Goal: Communication & Community: Answer question/provide support

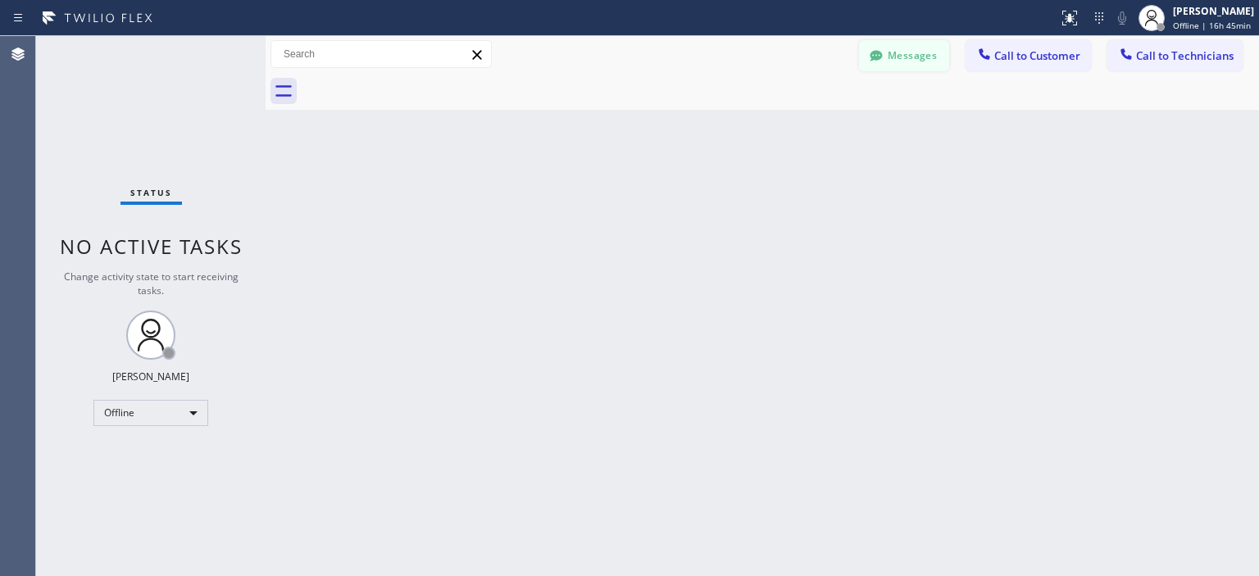
click at [920, 45] on button "Messages" at bounding box center [904, 55] width 90 height 31
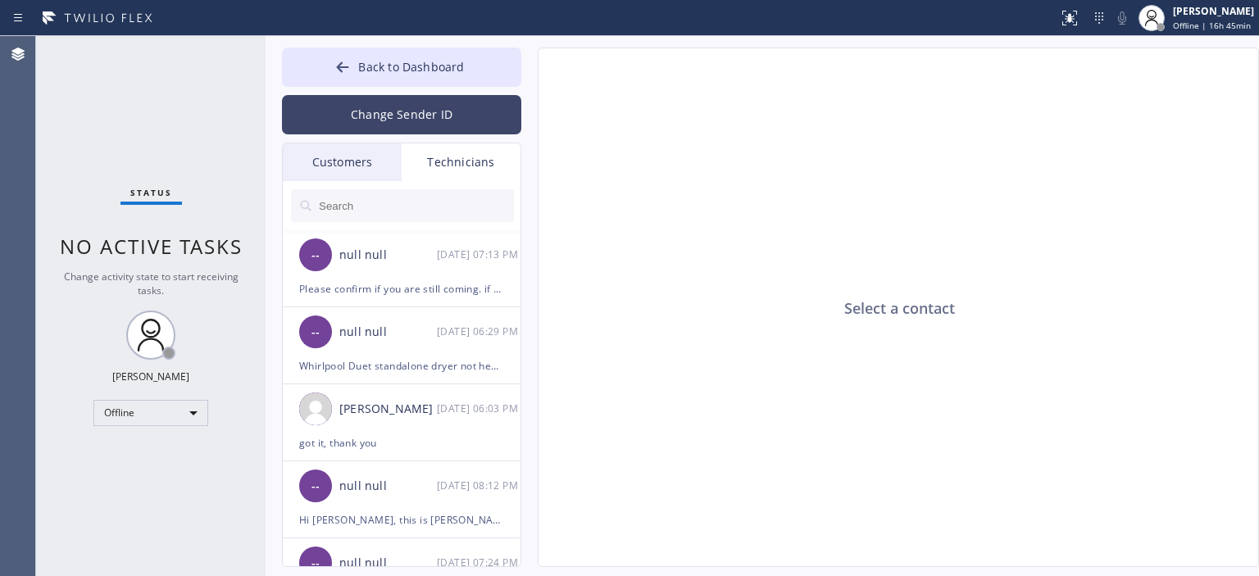
click at [371, 99] on button "Change Sender ID" at bounding box center [401, 114] width 239 height 39
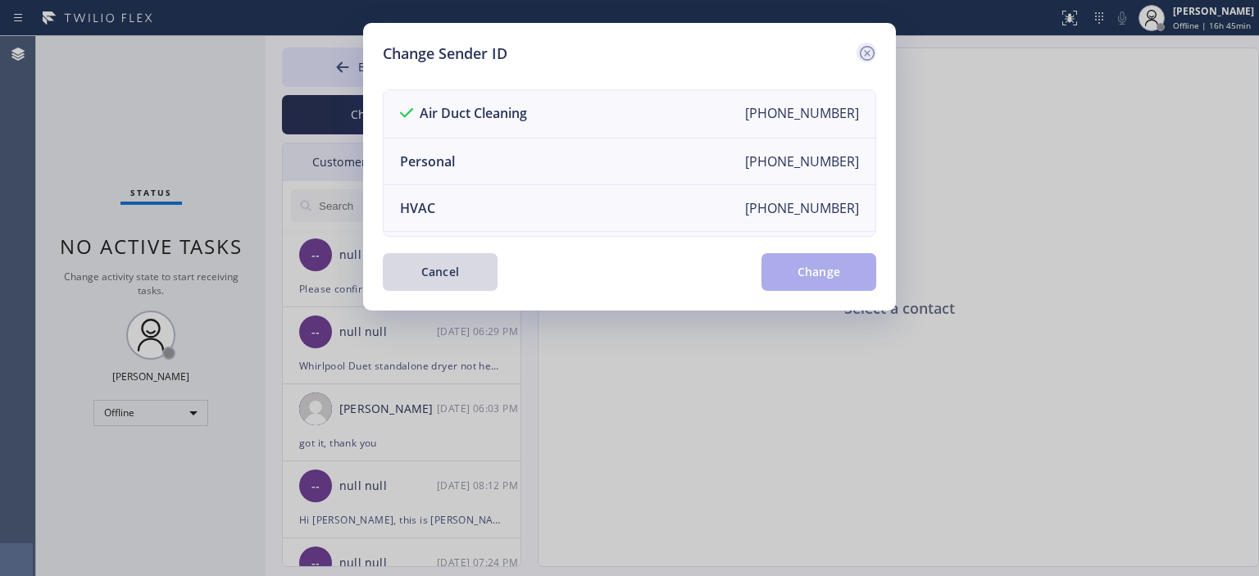
click at [869, 48] on icon at bounding box center [868, 53] width 20 height 20
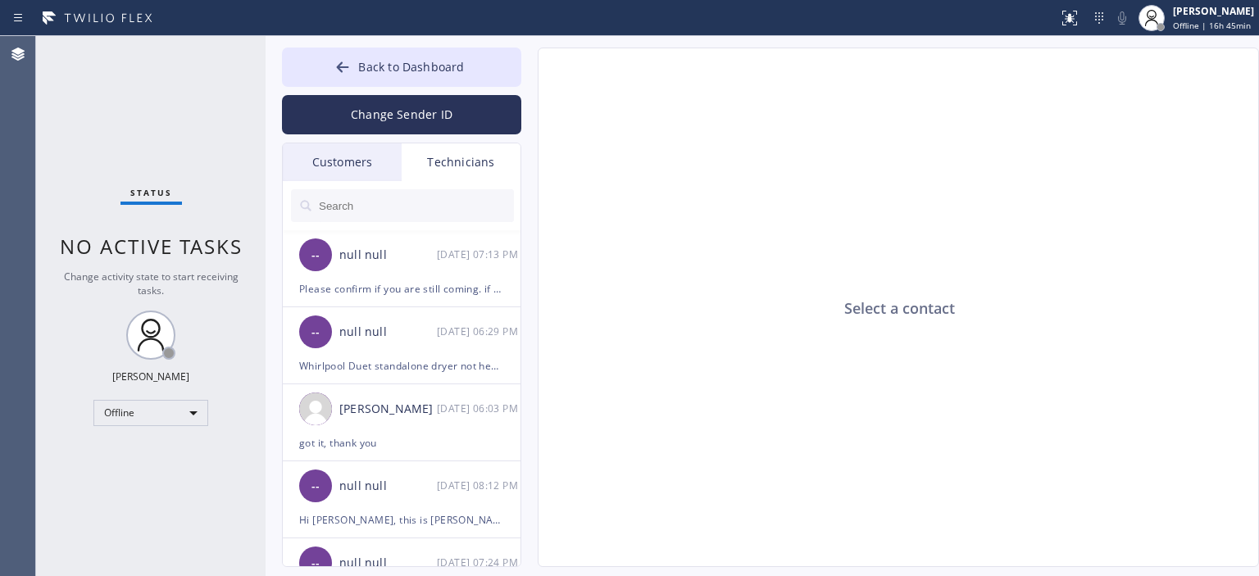
click at [382, 158] on div "Customers" at bounding box center [342, 162] width 119 height 38
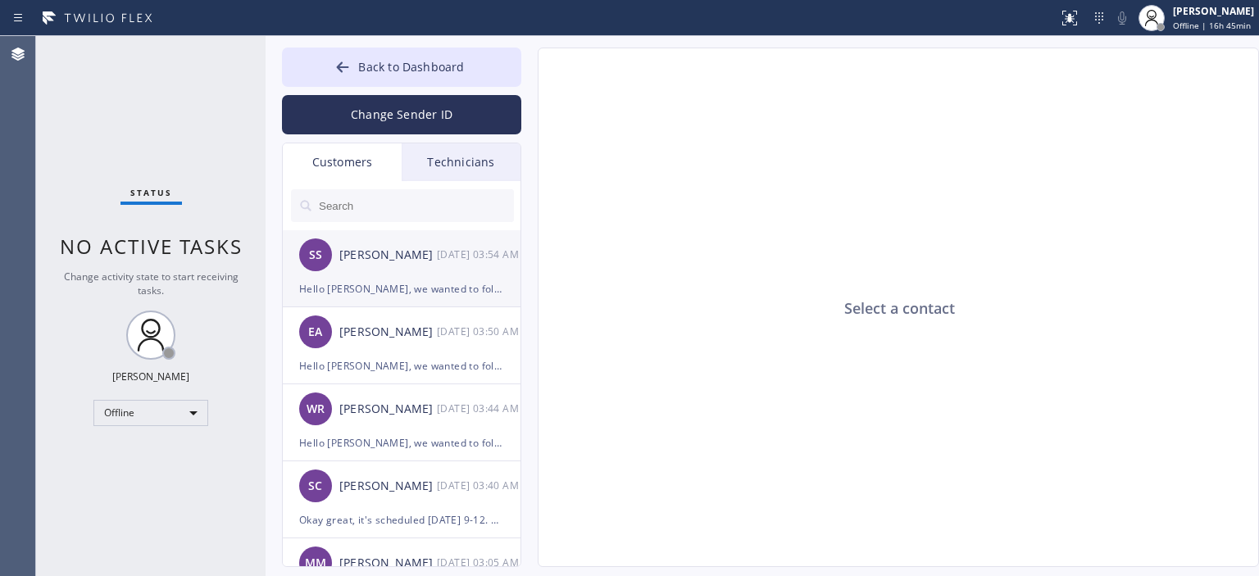
click at [400, 262] on div "Steve Stone" at bounding box center [388, 255] width 98 height 19
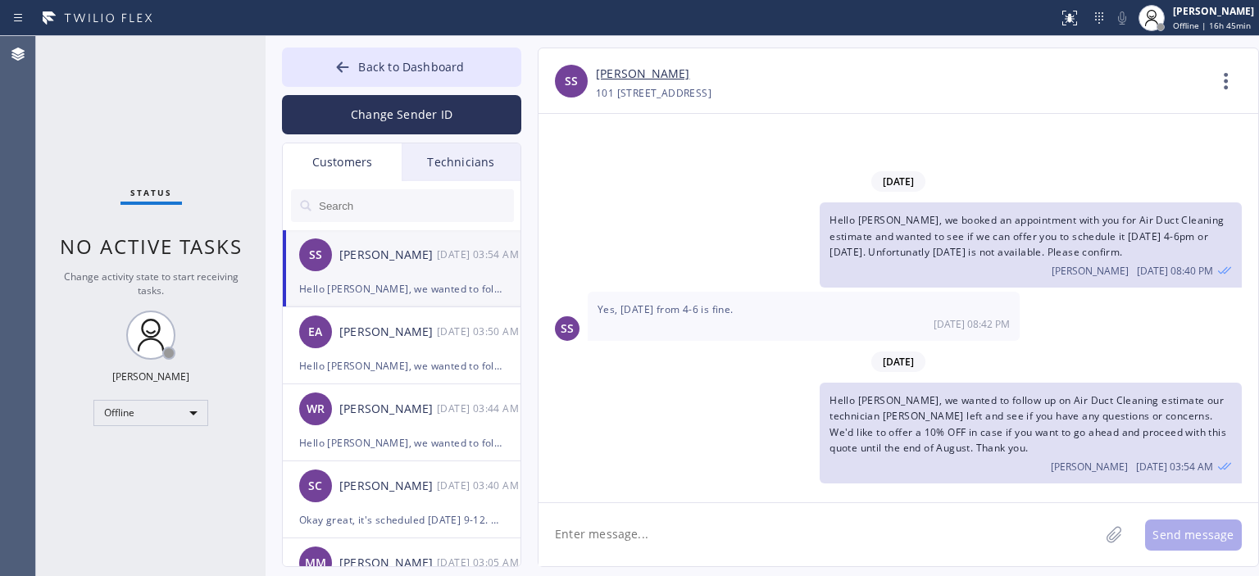
click at [415, 209] on input "text" at bounding box center [415, 205] width 197 height 33
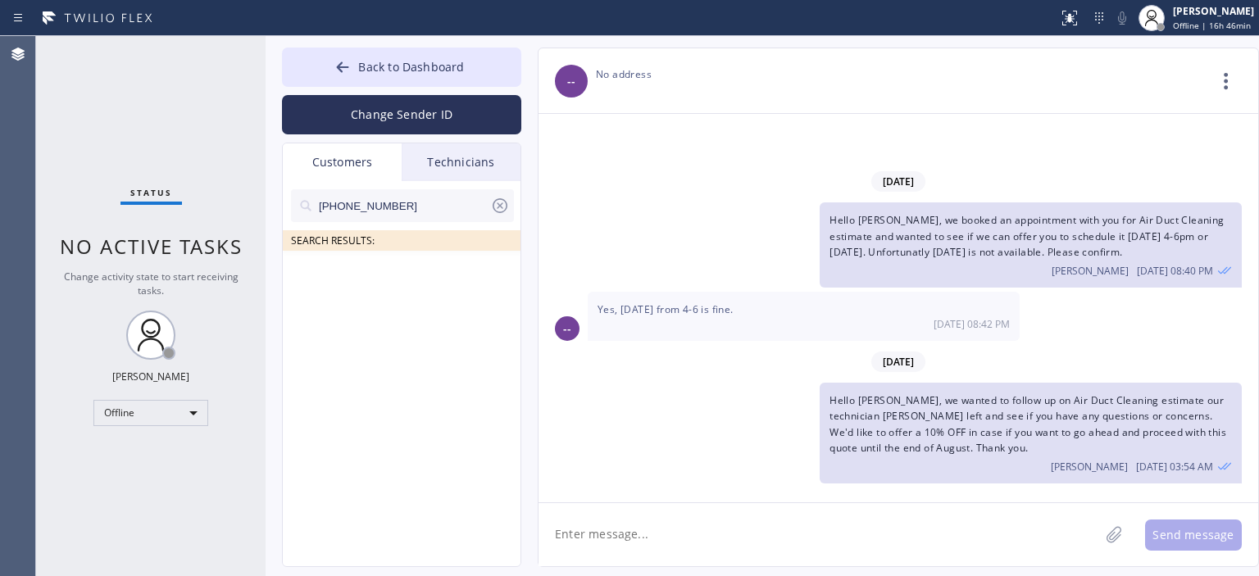
click at [453, 205] on input "(562) 544-5993" at bounding box center [403, 205] width 173 height 33
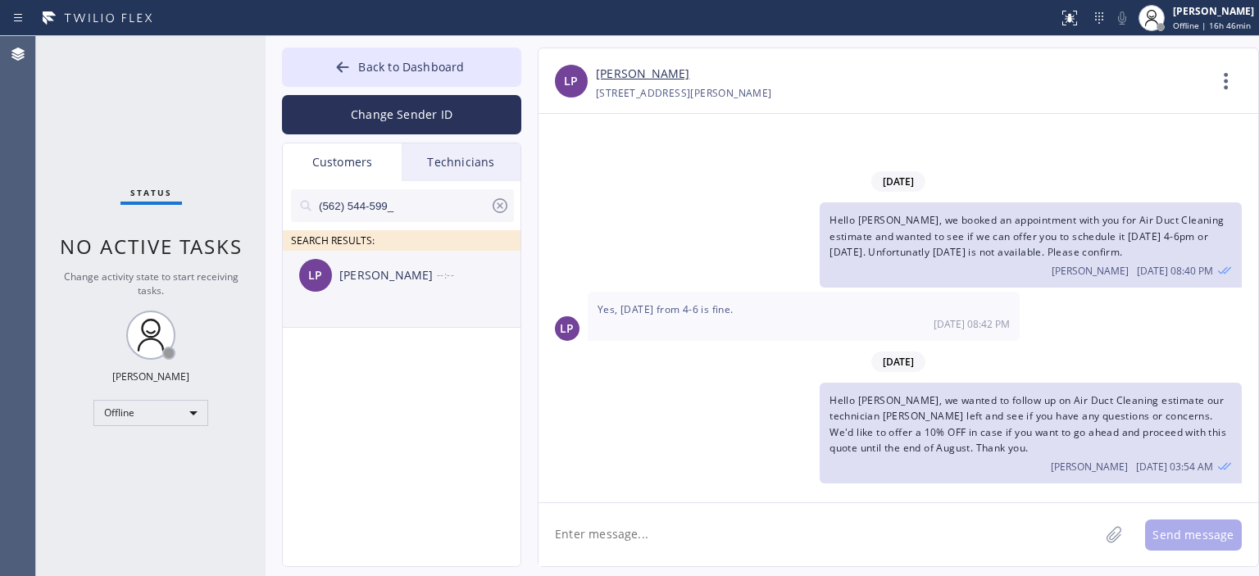
click at [407, 280] on div "Luz Perez" at bounding box center [388, 275] width 98 height 19
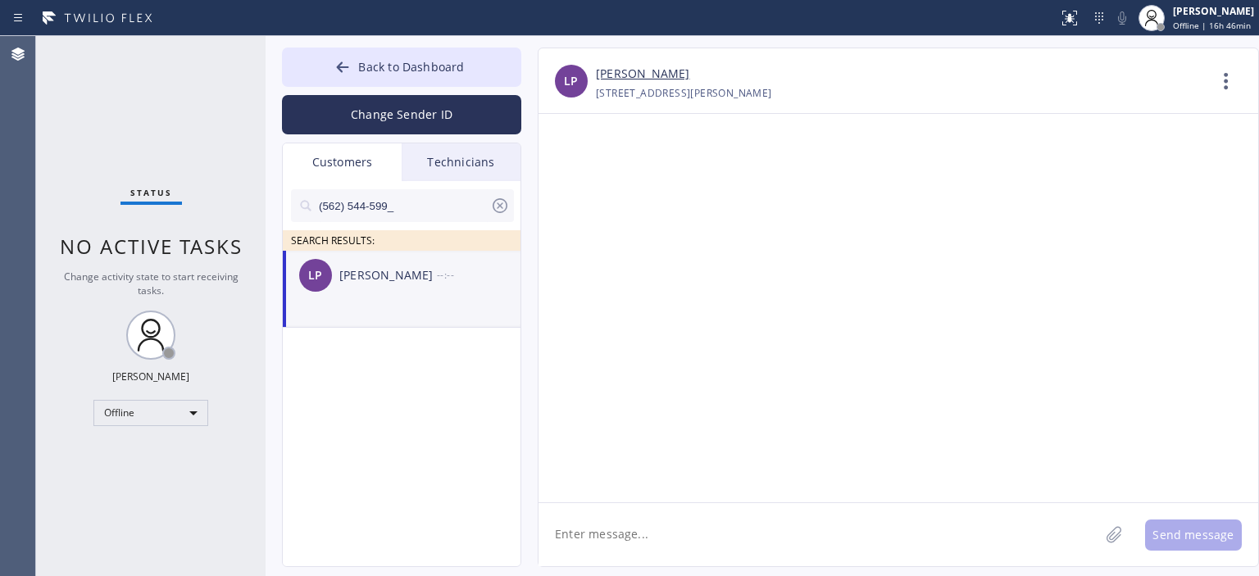
click at [710, 517] on textarea at bounding box center [819, 534] width 561 height 63
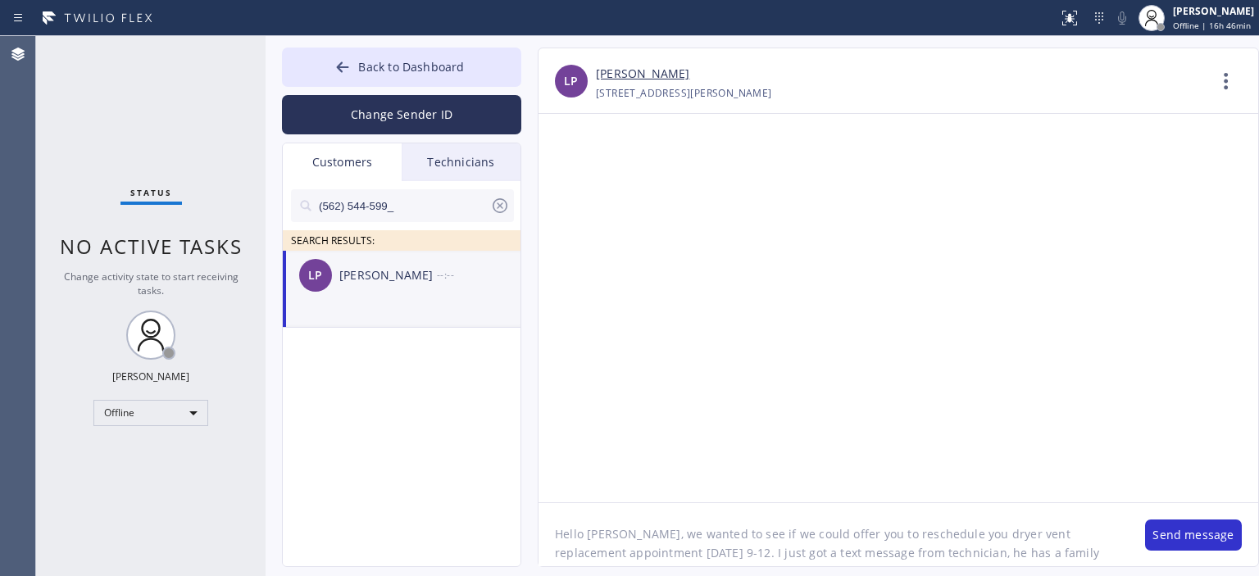
scroll to position [13, 0]
click at [710, 517] on textarea "Hello Luz, we wanted to see if we could offer you to reschedule you dryer vent …" at bounding box center [834, 534] width 590 height 63
type textarea "Hello Luz, we wanted to see if we could offer you to reschedule you dryer vent …"
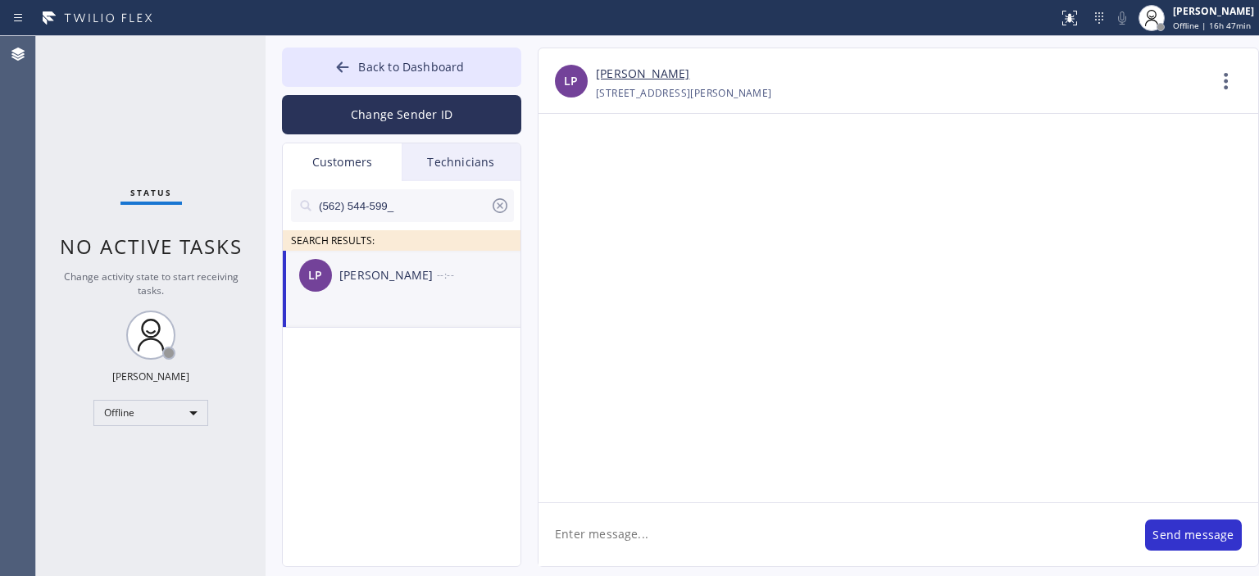
scroll to position [0, 0]
paste textarea "Hello Luz, we wanted to see if we could offer you to reschedule your dryer vent…"
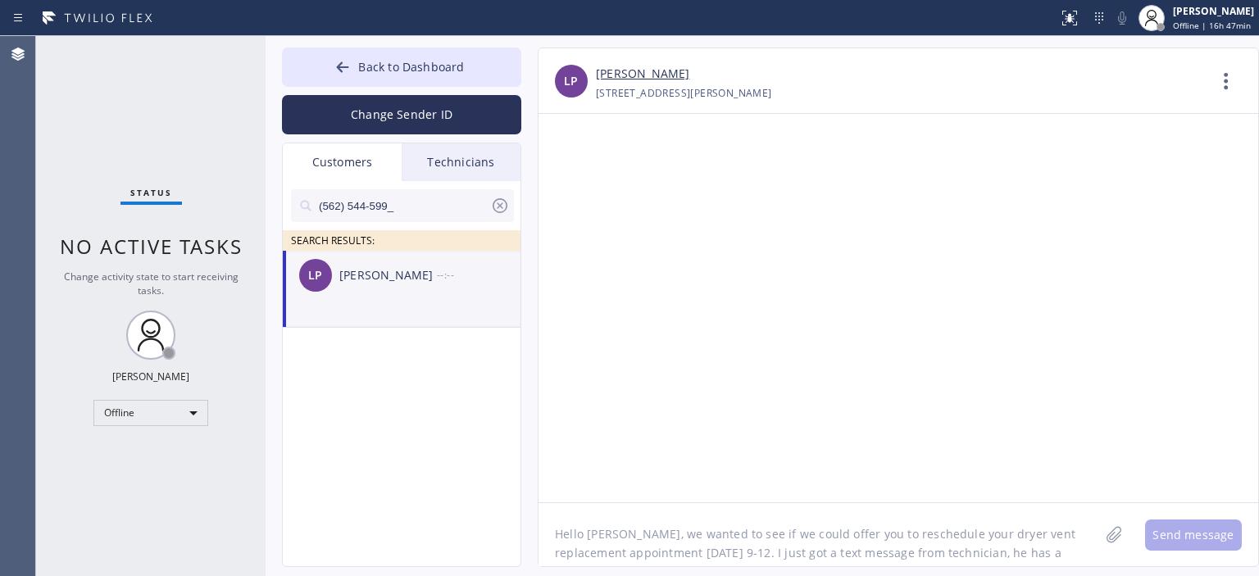
scroll to position [13, 0]
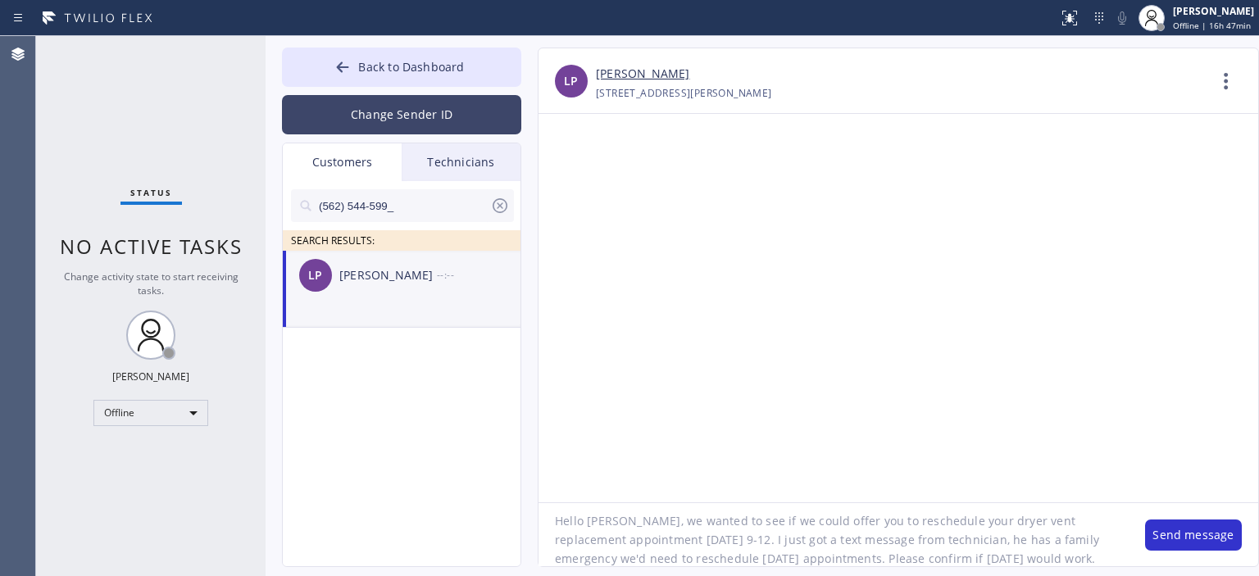
type textarea "Hello Luz, we wanted to see if we could offer you to reschedule your dryer vent…"
click at [410, 117] on button "Change Sender ID" at bounding box center [401, 114] width 239 height 39
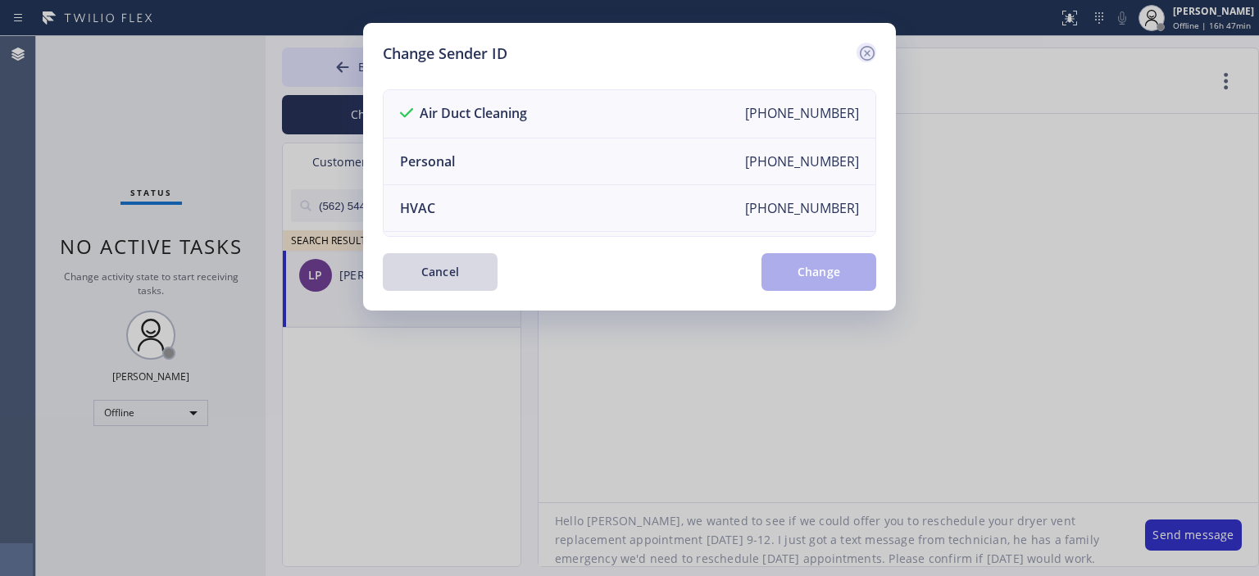
click at [867, 53] on icon at bounding box center [867, 53] width 15 height 15
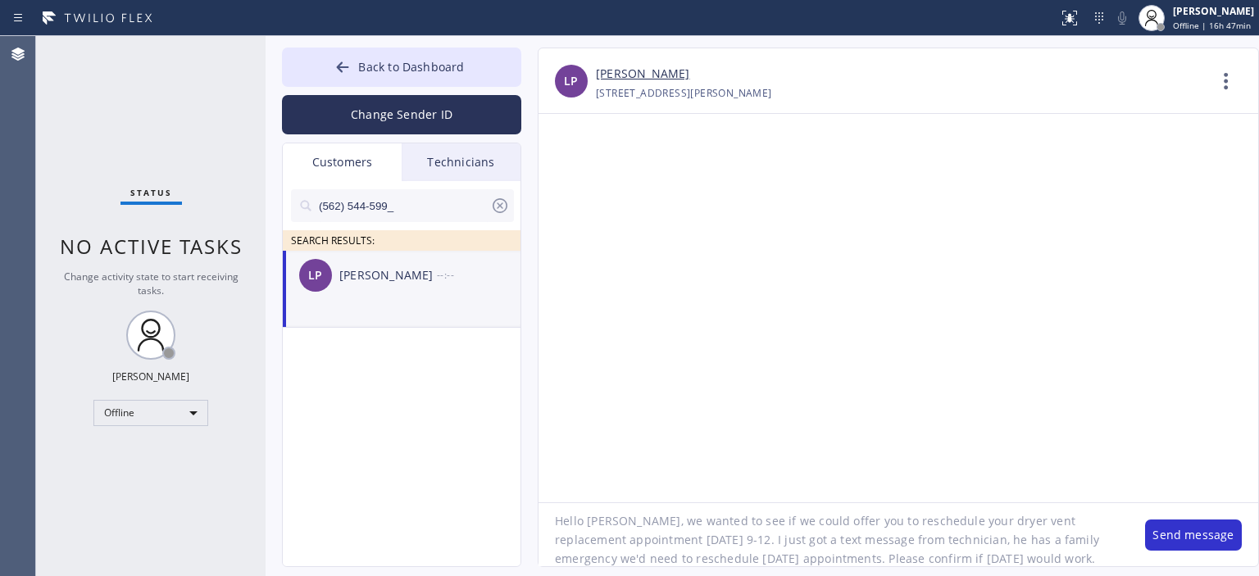
click at [872, 544] on textarea "Hello Luz, we wanted to see if we could offer you to reschedule your dryer vent…" at bounding box center [834, 534] width 590 height 63
click at [1210, 533] on button "Send message" at bounding box center [1193, 535] width 97 height 31
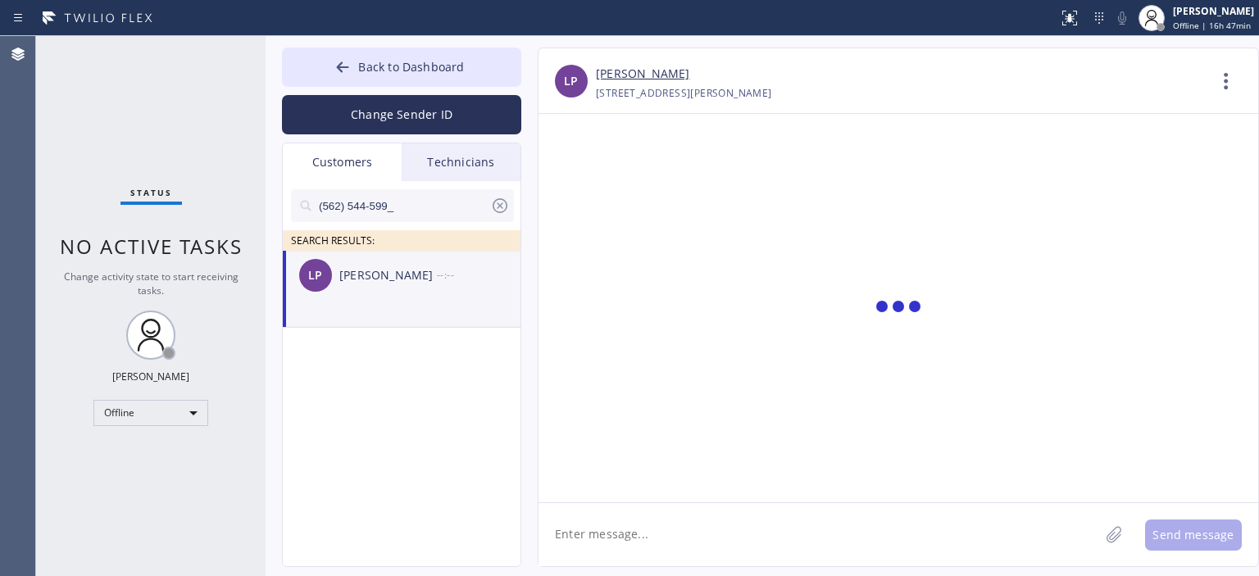
scroll to position [0, 0]
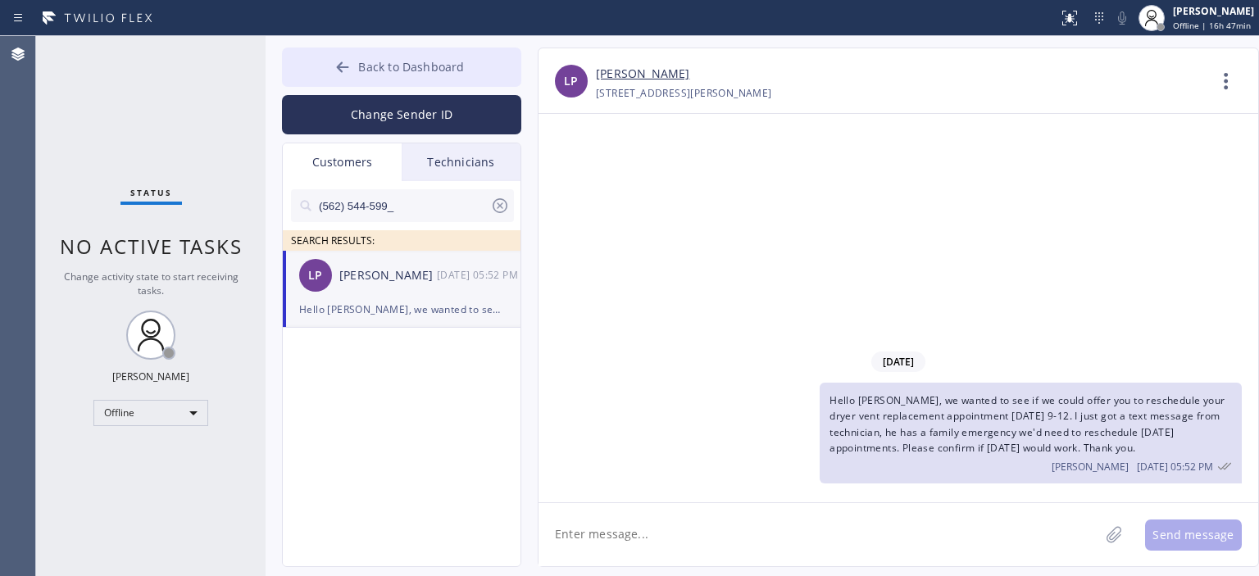
click at [348, 71] on icon at bounding box center [343, 67] width 16 height 16
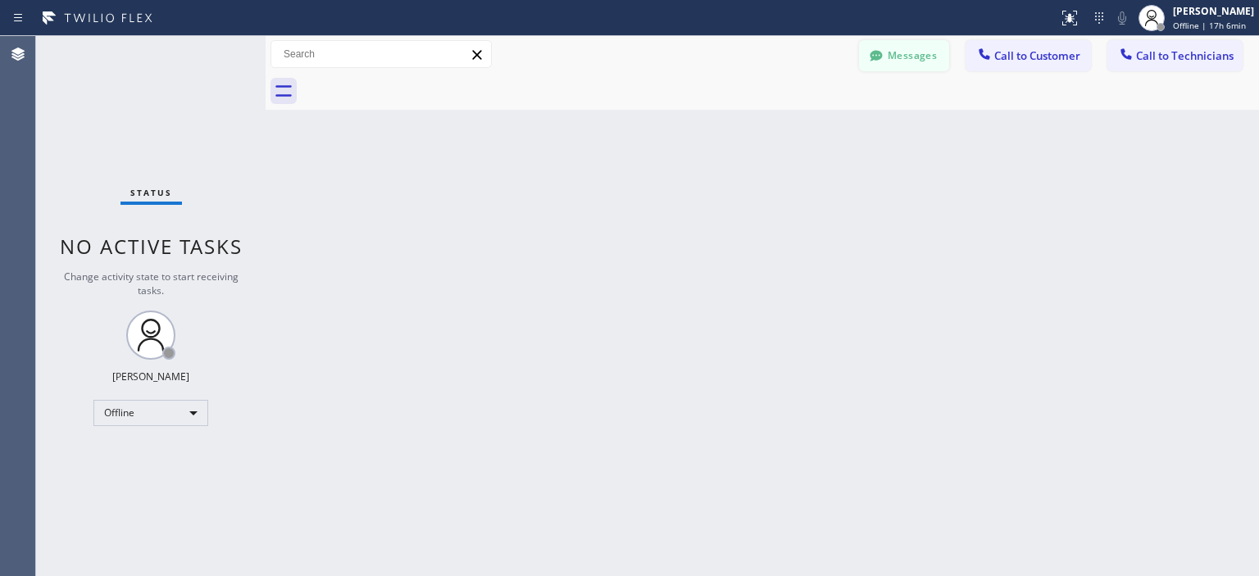
click at [928, 68] on button "Messages" at bounding box center [904, 55] width 90 height 31
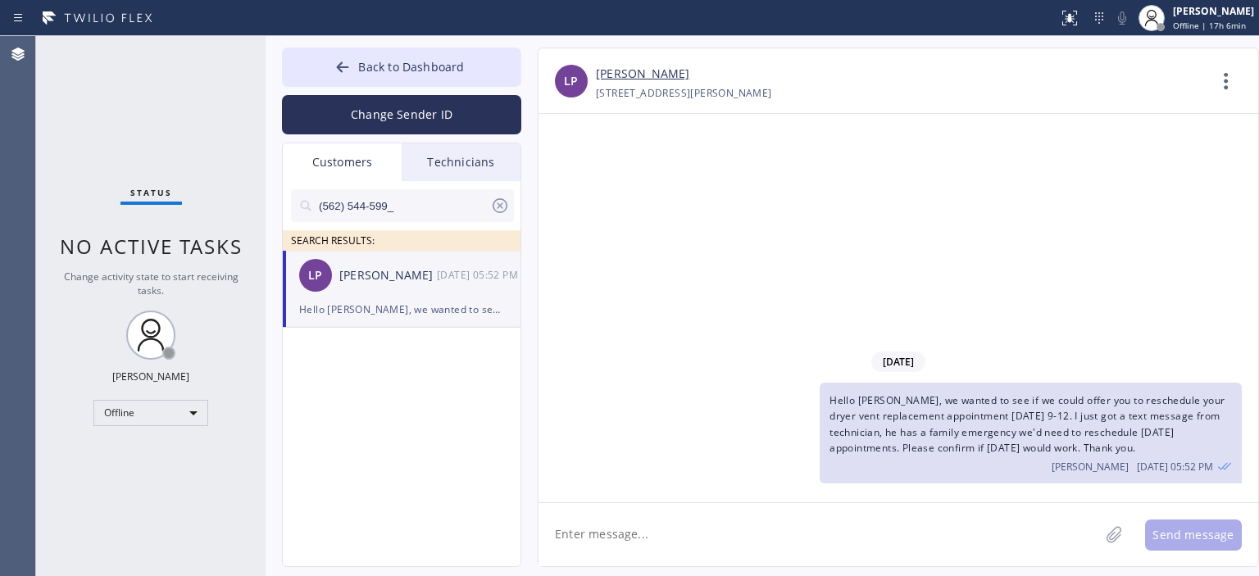
click at [502, 205] on icon at bounding box center [500, 206] width 20 height 20
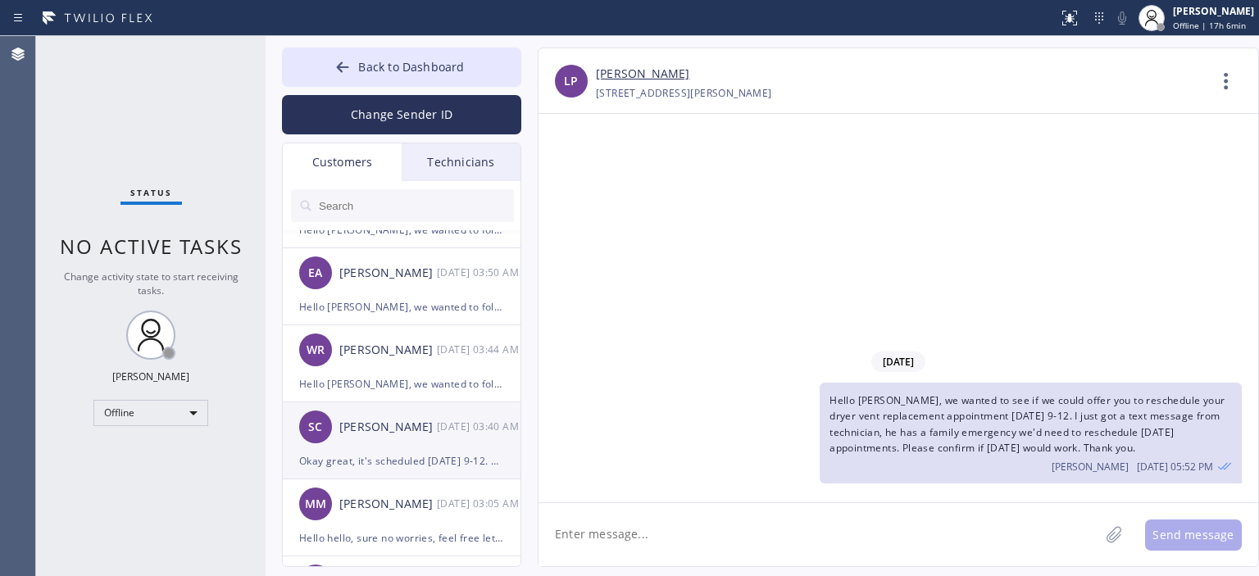
scroll to position [136, 0]
click at [403, 205] on input "text" at bounding box center [415, 205] width 197 height 33
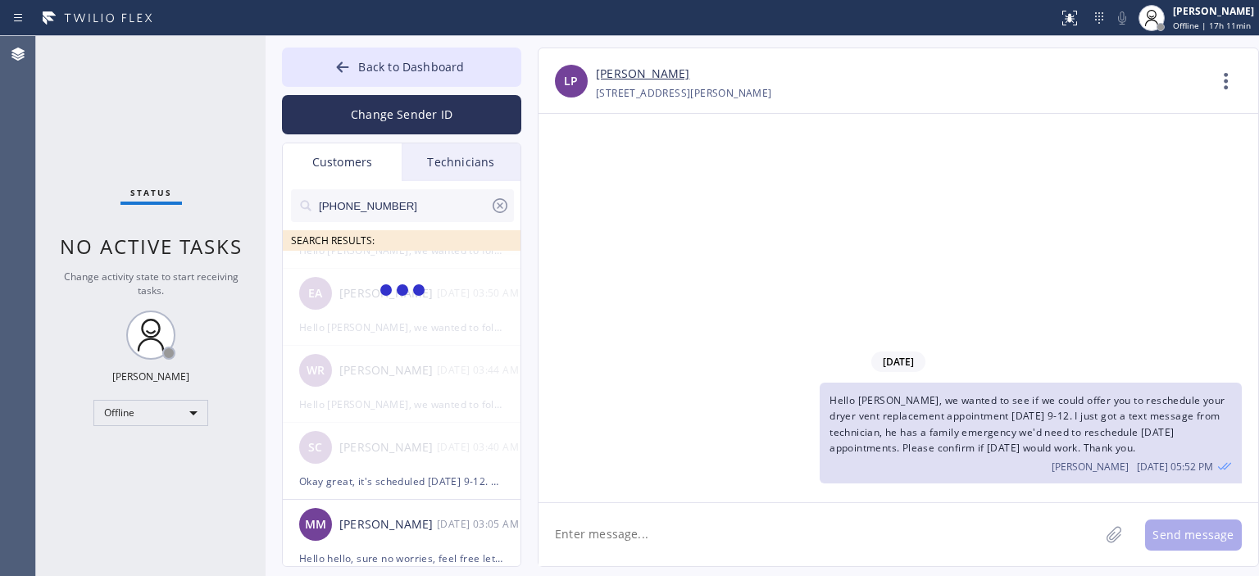
scroll to position [0, 0]
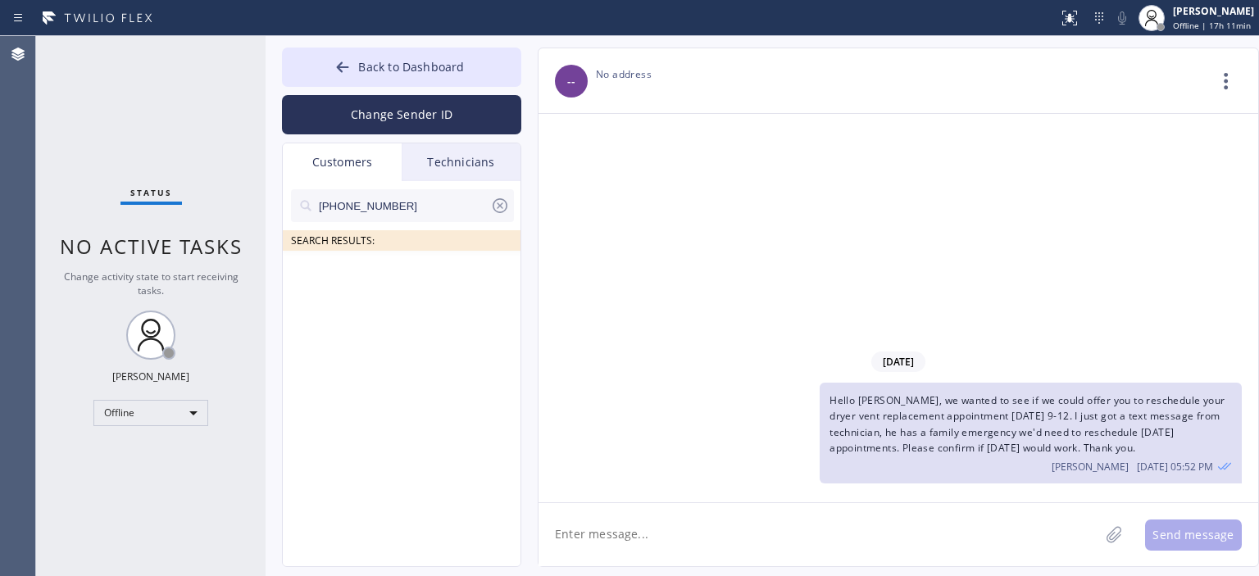
click at [419, 205] on input "(310) 779-5788" at bounding box center [403, 205] width 173 height 33
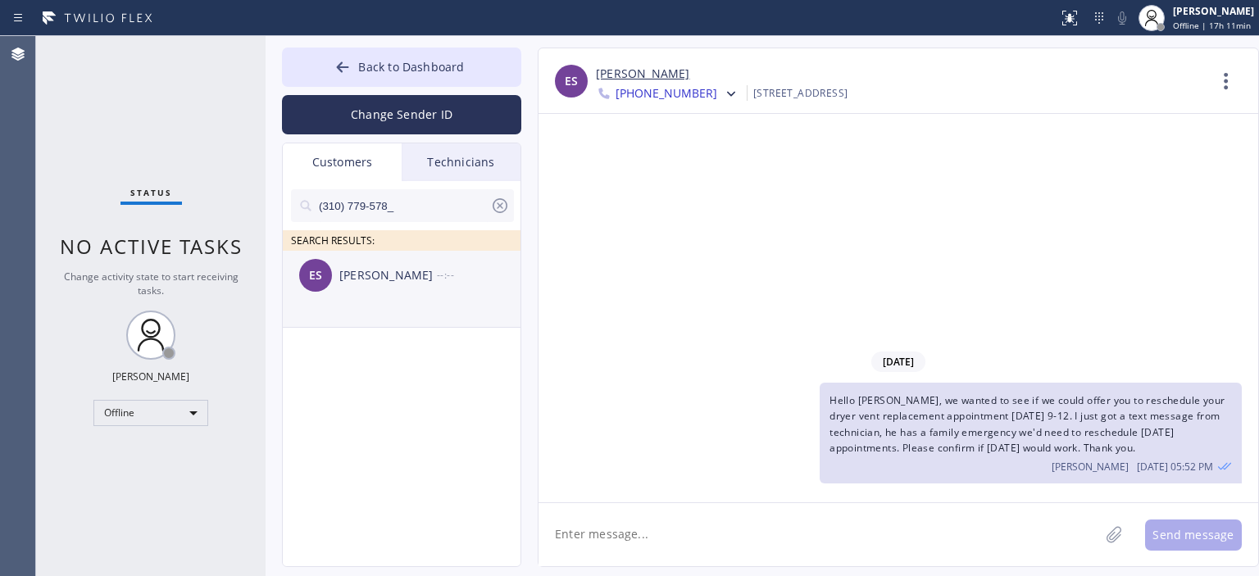
click at [417, 274] on div "Elvin Segel" at bounding box center [388, 275] width 98 height 19
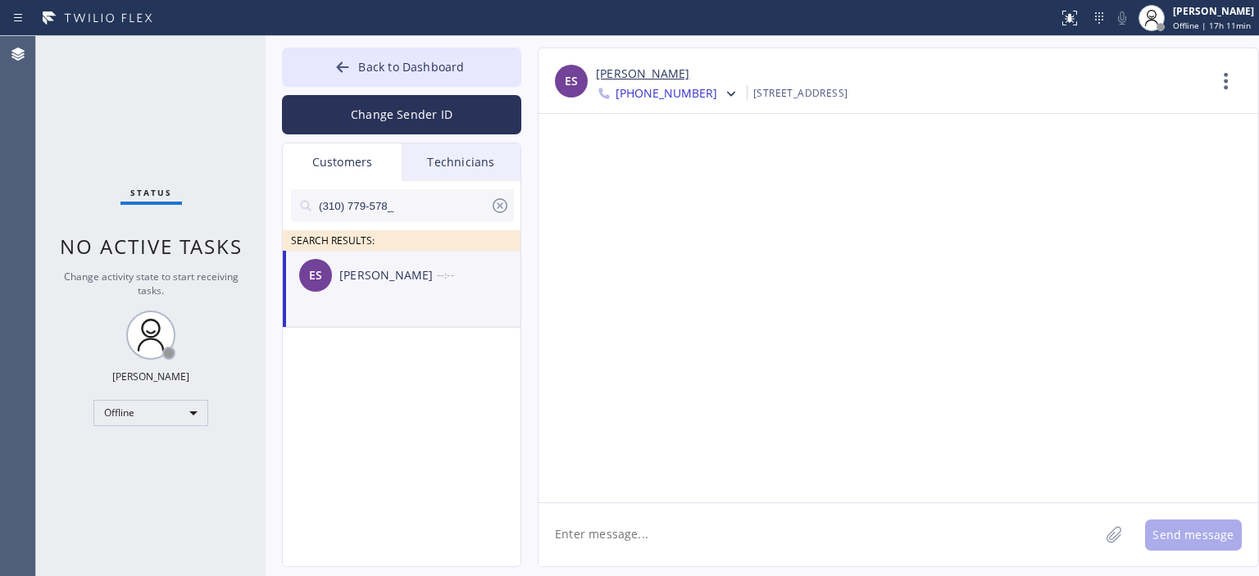
click at [710, 530] on textarea at bounding box center [819, 534] width 561 height 63
type textarea "H"
click at [690, 532] on textarea "Good morning!" at bounding box center [834, 534] width 590 height 63
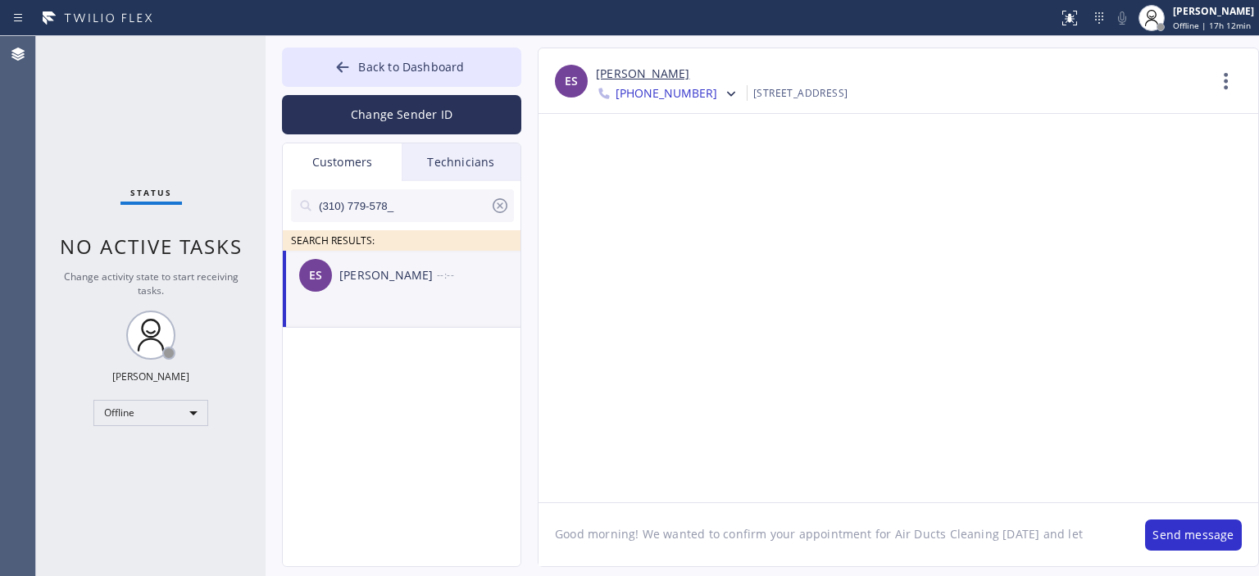
click at [1088, 532] on textarea "Good morning! We wanted to confirm your appointment for Air Ducts Cleaning toda…" at bounding box center [834, 534] width 590 height 63
click at [869, 555] on textarea "Good morning! We wanted to confirm your appointment for Air Ducts Cleaning toda…" at bounding box center [834, 534] width 590 height 63
click at [672, 544] on textarea "Good morning! We wanted to confirm your appointment for Air Ducts Cleaning toda…" at bounding box center [834, 534] width 590 height 63
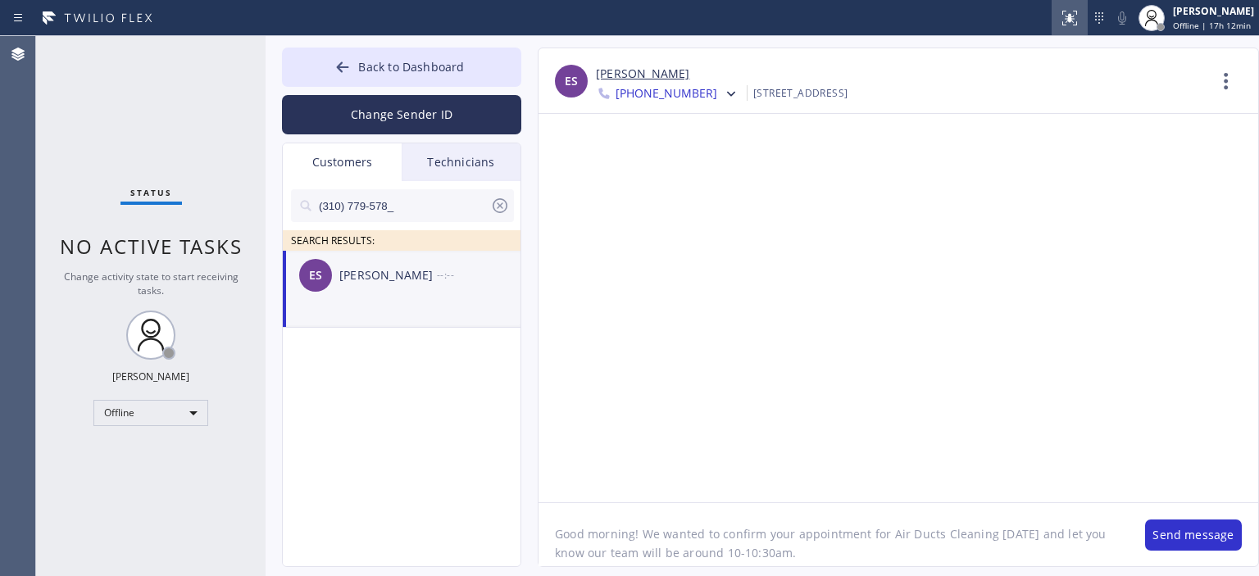
type textarea "Good morning! We wanted to confirm your appointment for Air Ducts Cleaning toda…"
click at [464, 108] on button "Change Sender ID" at bounding box center [401, 114] width 239 height 39
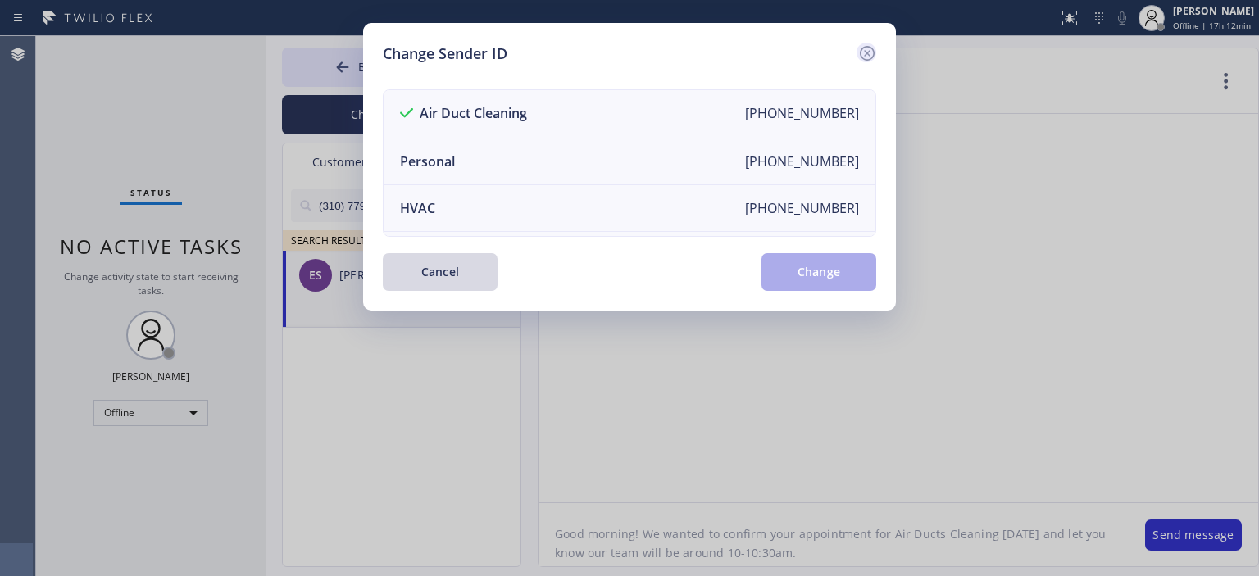
click at [866, 56] on icon at bounding box center [868, 53] width 20 height 20
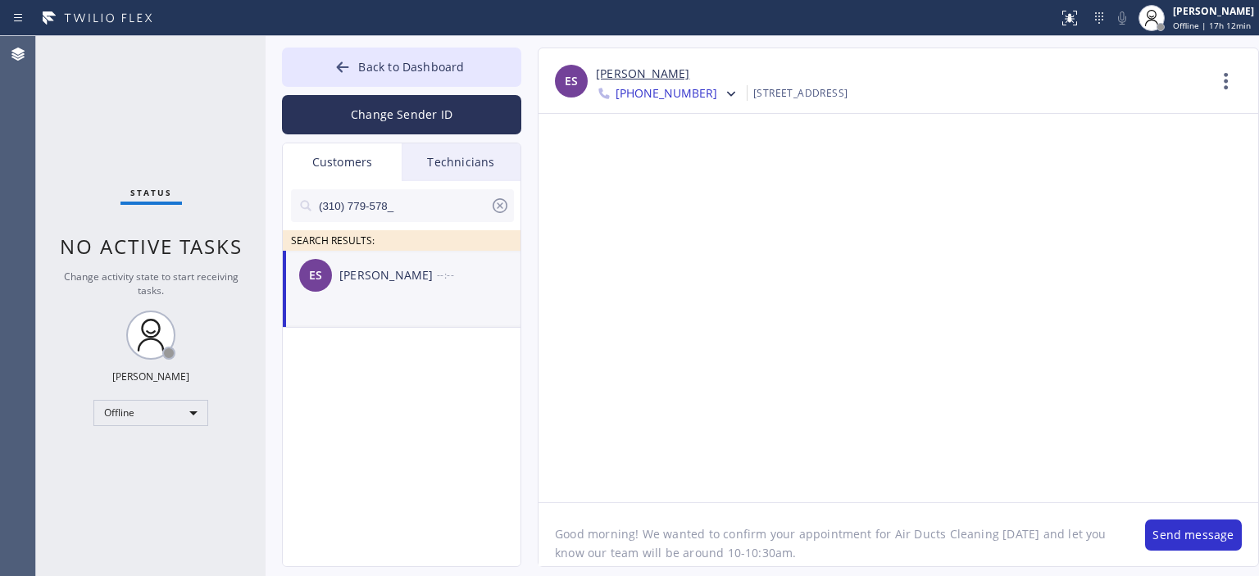
click at [748, 533] on textarea "Good morning! We wanted to confirm your appointment for Air Ducts Cleaning toda…" at bounding box center [834, 534] width 590 height 63
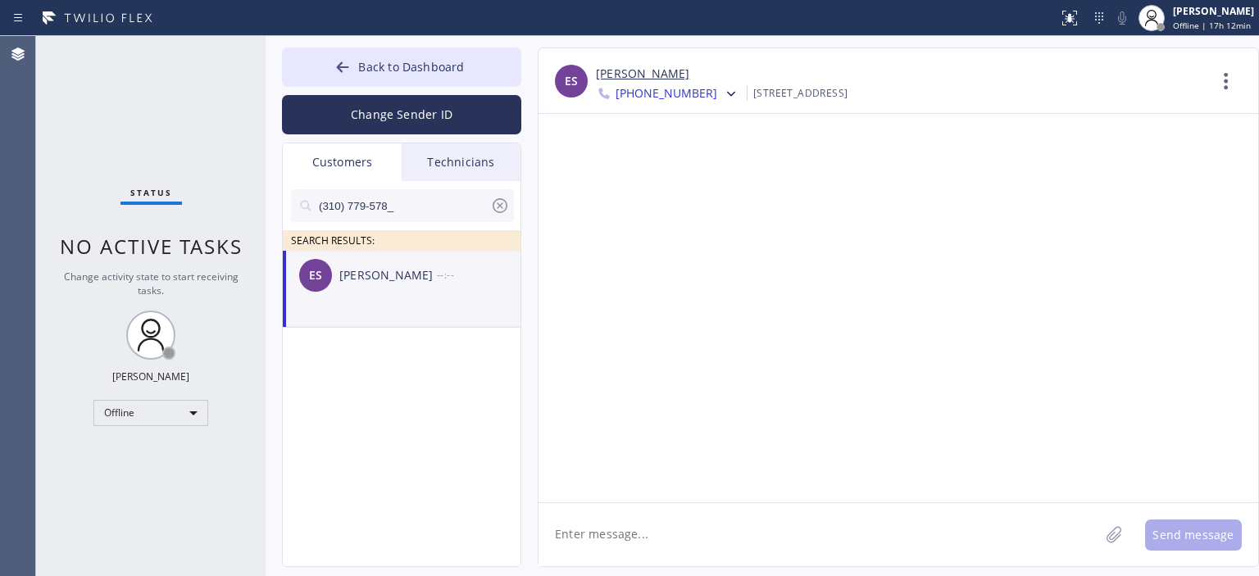
paste textarea "Good morning! We wanted to confirm your appointment for Air Ducts Cleaning toda…"
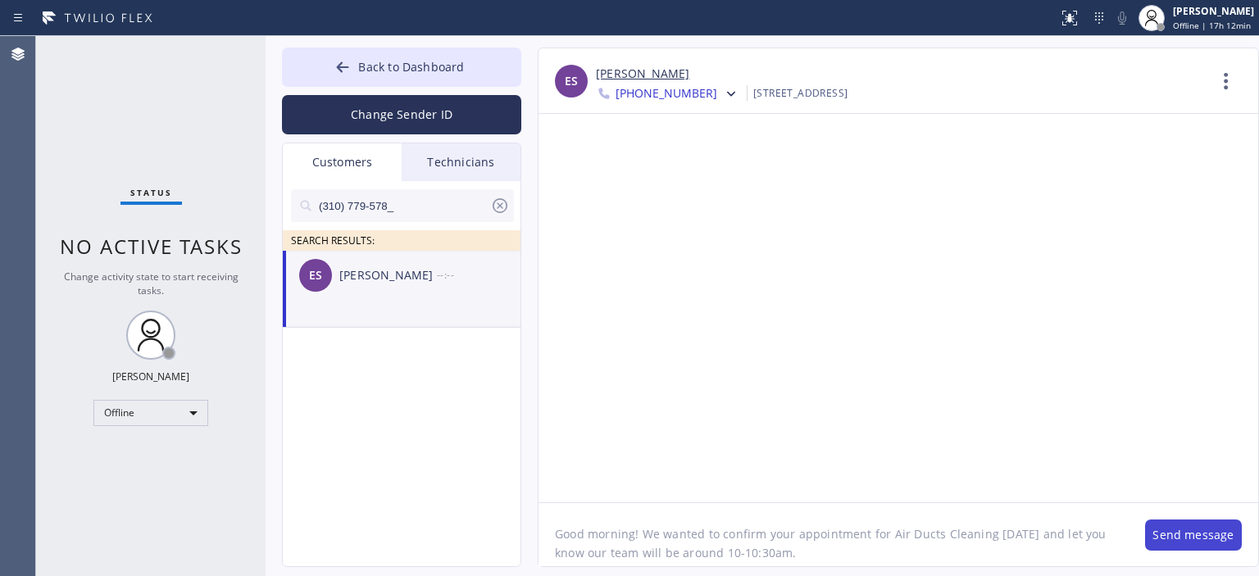
type textarea "Good morning! We wanted to confirm your appointment for Air Ducts Cleaning toda…"
click at [1162, 537] on button "Send message" at bounding box center [1193, 535] width 97 height 31
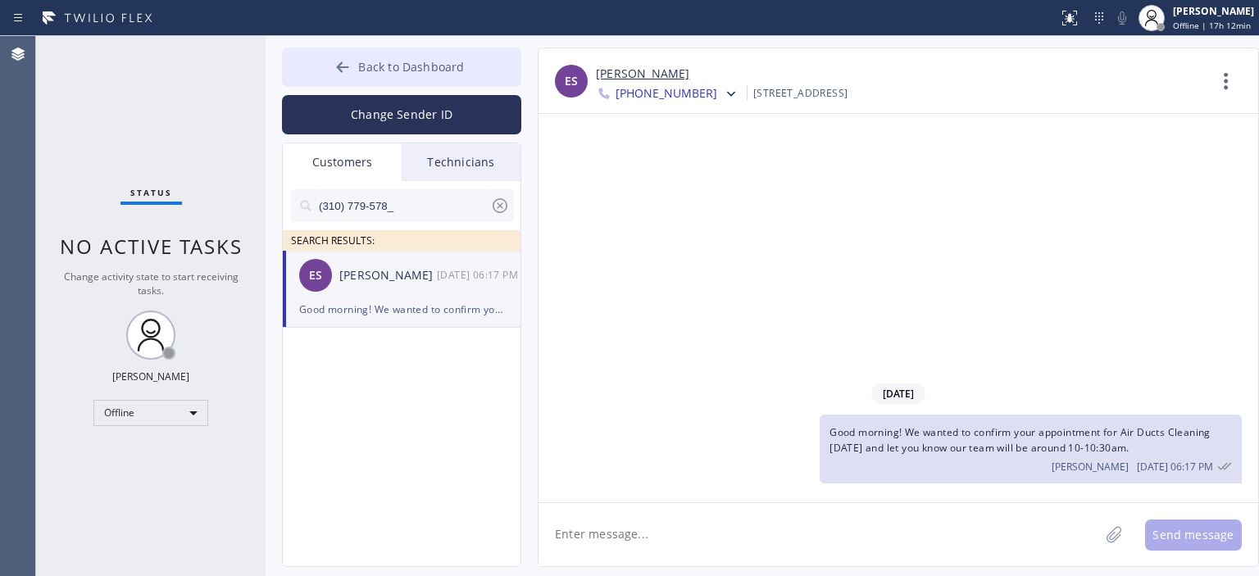
click at [329, 63] on button "Back to Dashboard" at bounding box center [401, 67] width 239 height 39
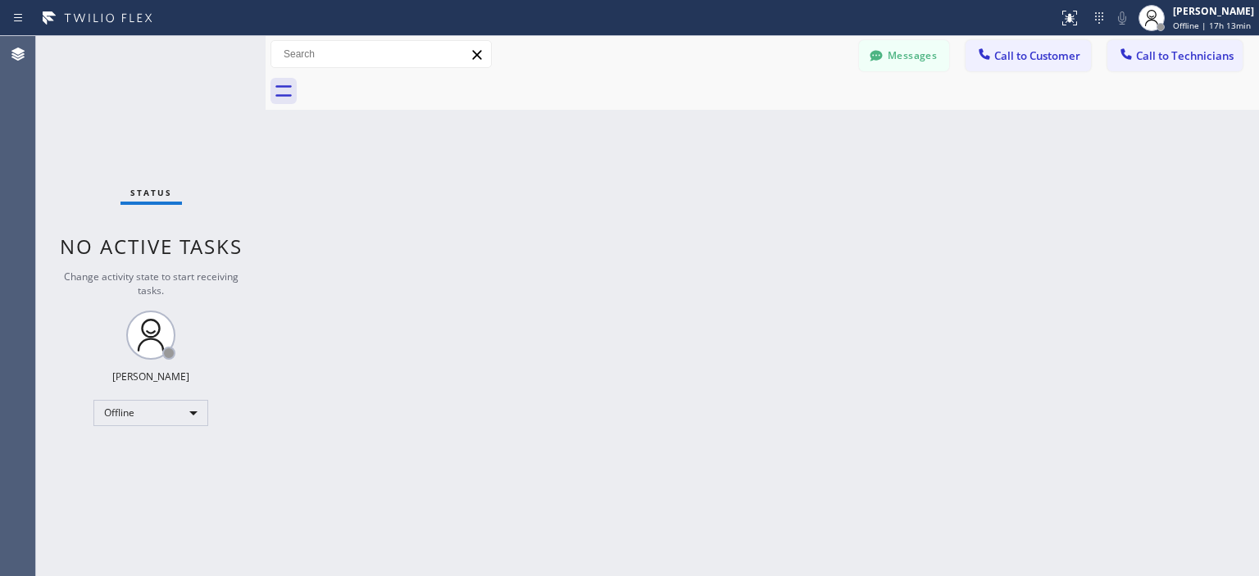
click at [56, 85] on div "Status No active tasks Change activity state to start receiving tasks. Vasyl Ku…" at bounding box center [151, 306] width 230 height 540
click at [908, 52] on button "Messages" at bounding box center [904, 55] width 90 height 31
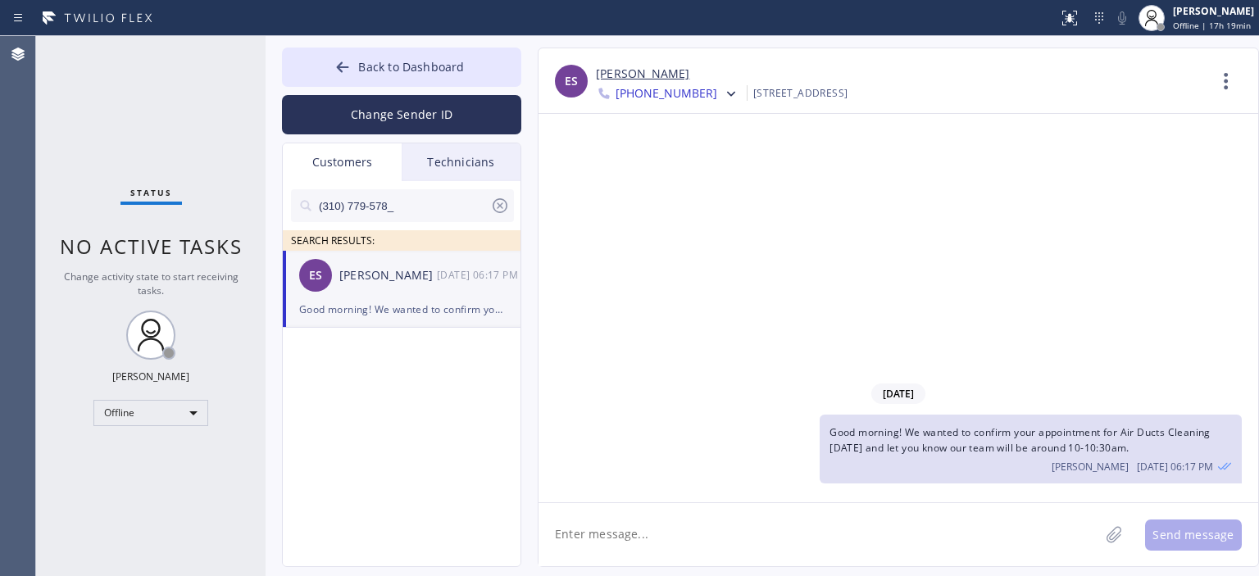
click at [498, 202] on icon at bounding box center [500, 206] width 20 height 20
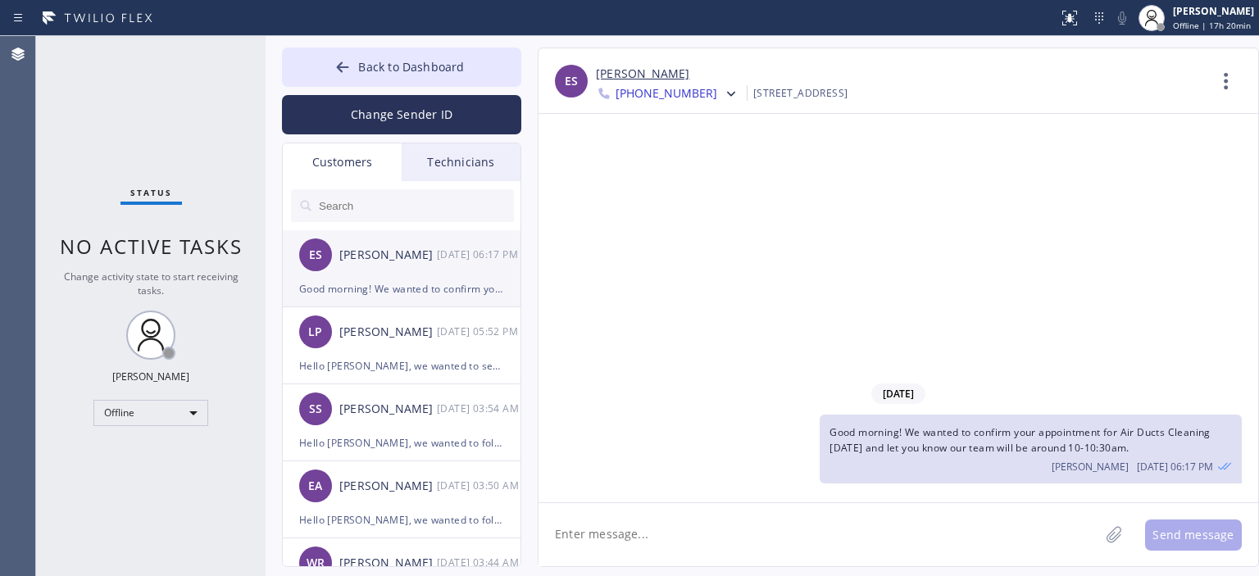
click at [416, 266] on div "ES Elvin Segel 08/22 06:17 PM" at bounding box center [402, 254] width 239 height 49
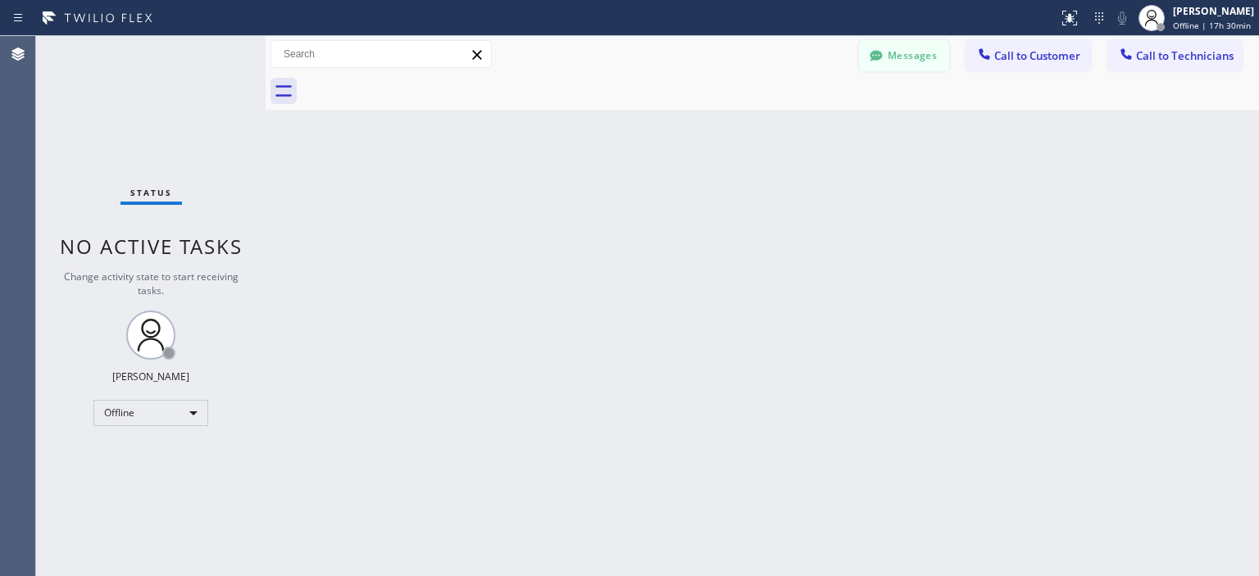
click at [910, 61] on button "Messages" at bounding box center [904, 55] width 90 height 31
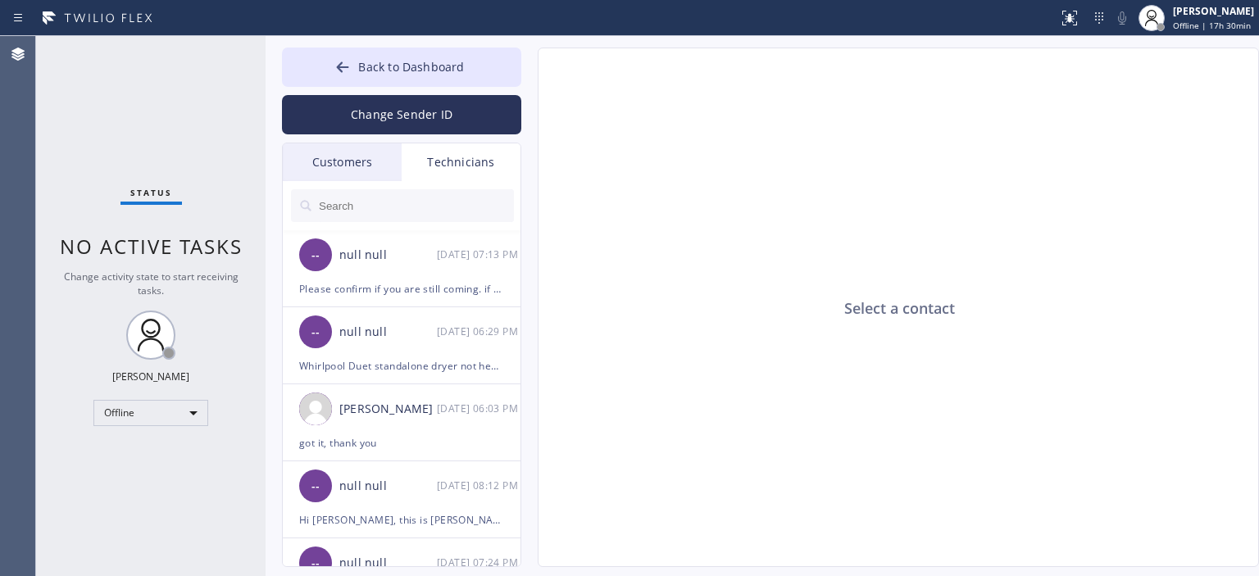
click at [351, 142] on div "Back to Dashboard Change Sender ID Customers Technicians ES Elvin Segel 08/22 0…" at bounding box center [401, 308] width 239 height 520
click at [365, 177] on div "Customers" at bounding box center [342, 162] width 119 height 38
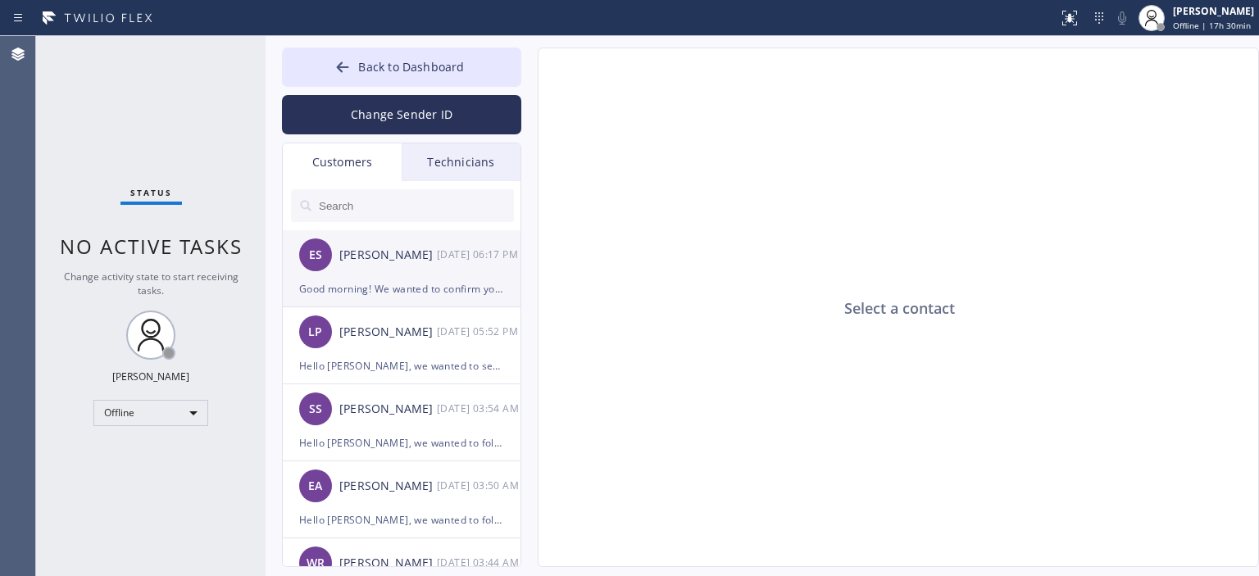
click at [396, 268] on div "ES Elvin Segel 08/22 06:17 PM" at bounding box center [402, 254] width 239 height 49
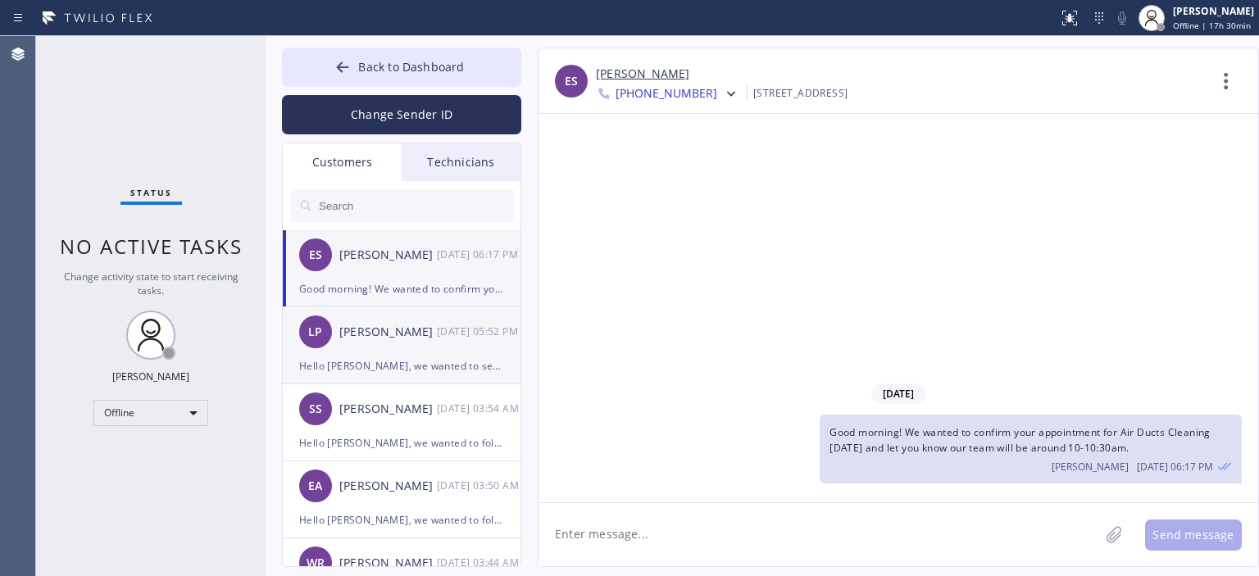
click at [438, 336] on div "08/22 05:52 PM" at bounding box center [479, 331] width 85 height 19
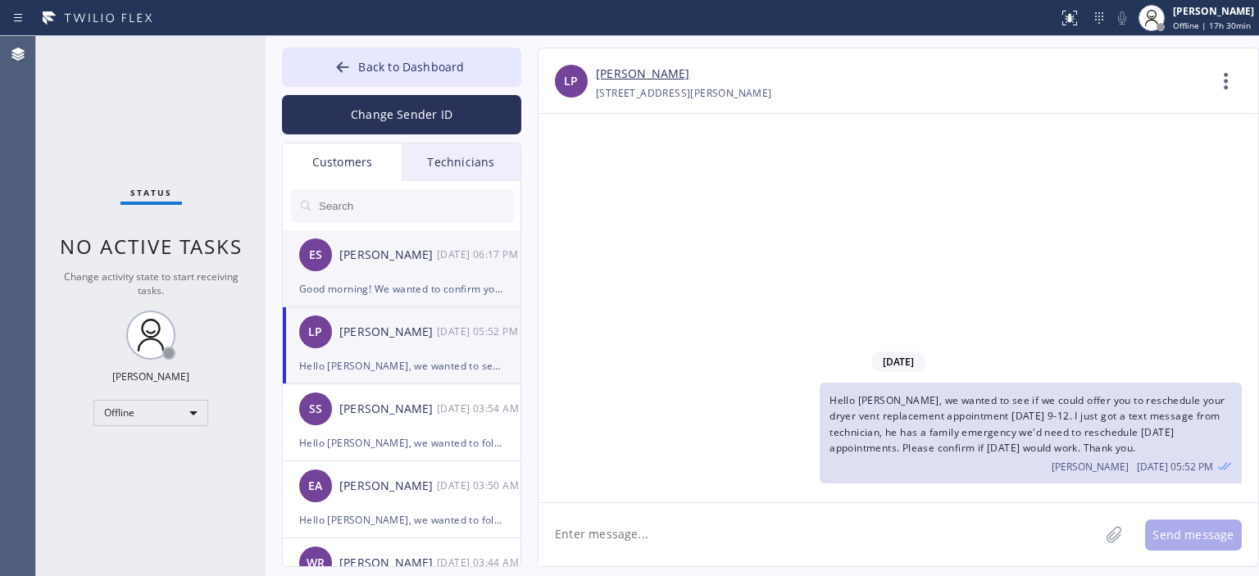
click at [435, 272] on div "ES Elvin Segel 08/22 06:17 PM" at bounding box center [402, 254] width 239 height 49
